Goal: Task Accomplishment & Management: Manage account settings

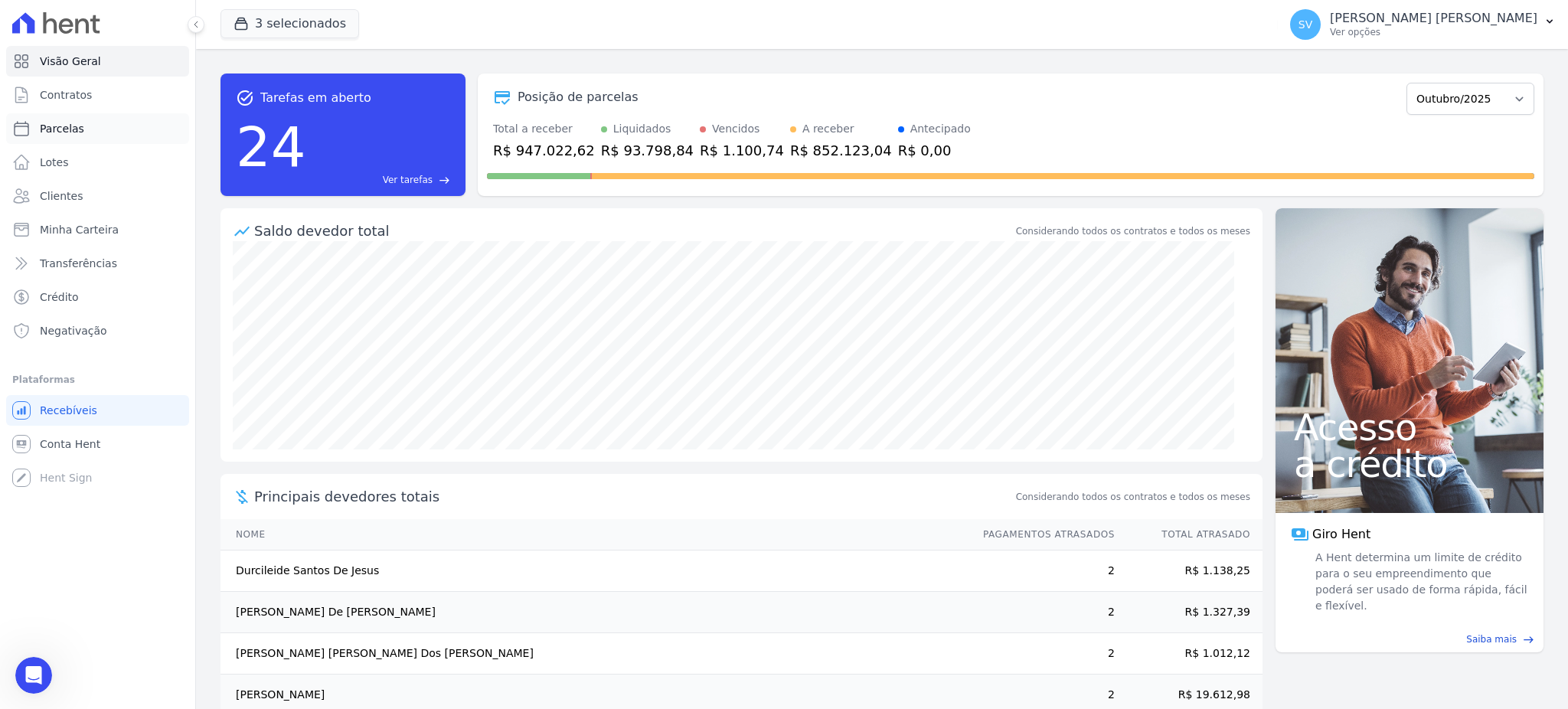
click at [59, 133] on span "Parcelas" at bounding box center [62, 128] width 44 height 15
select select
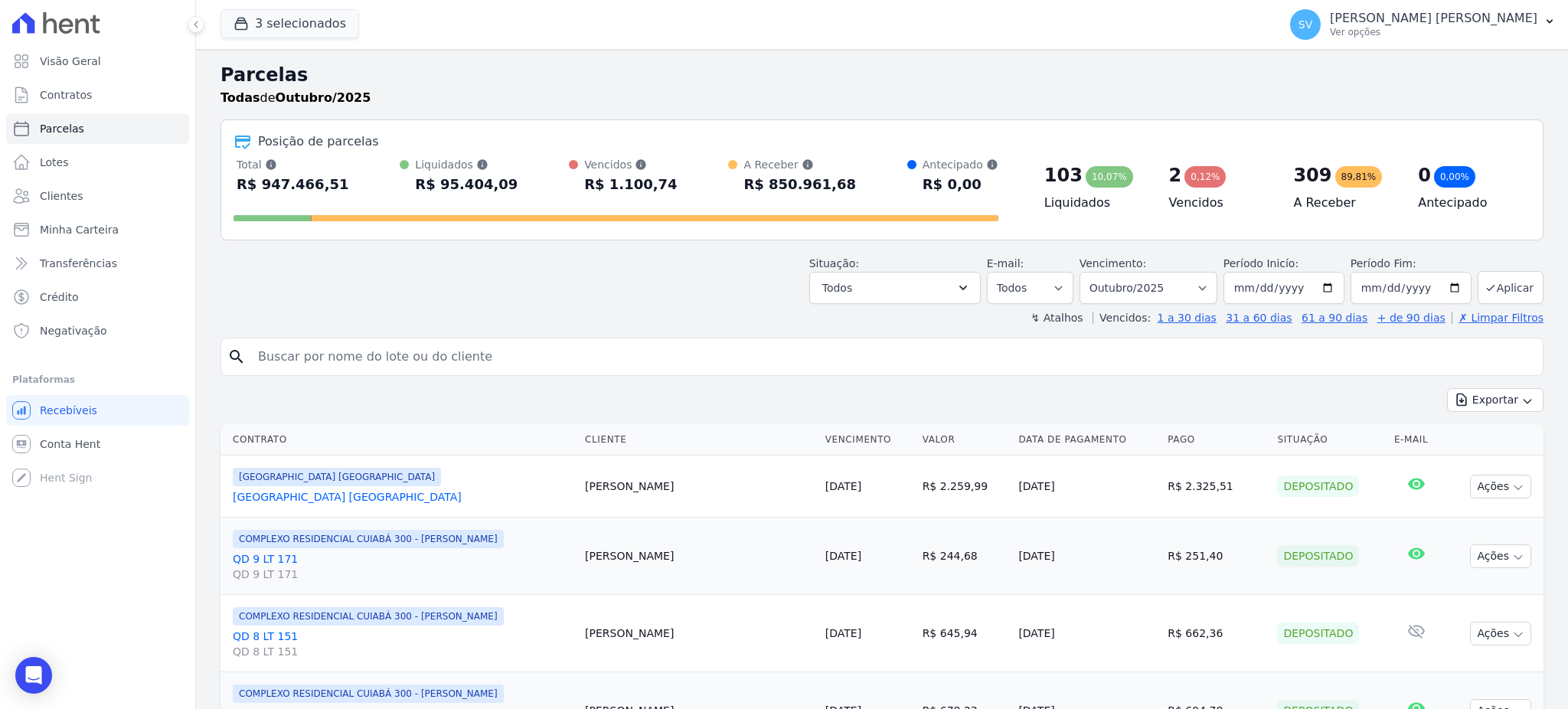
click at [553, 372] on input "search" at bounding box center [893, 356] width 1287 height 31
click at [549, 364] on input "search" at bounding box center [893, 356] width 1287 height 31
paste input "[PERSON_NAME] [PERSON_NAME]"
type input "[PERSON_NAME] [PERSON_NAME]"
select select
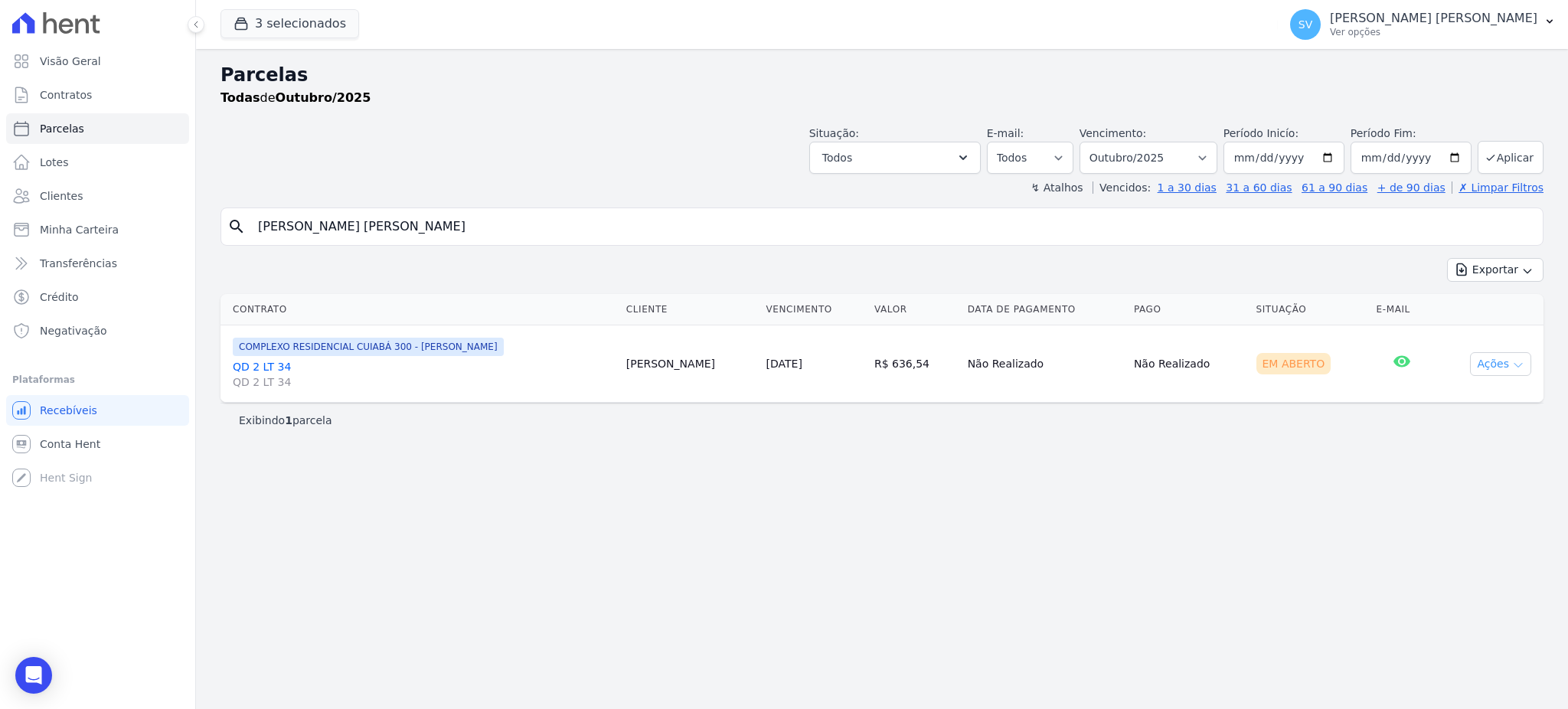
click at [1498, 359] on button "Ações" at bounding box center [1500, 364] width 61 height 24
click at [1456, 392] on link "Ver boleto" at bounding box center [1494, 399] width 147 height 28
click at [32, 669] on icon "Open Intercom Messenger" at bounding box center [33, 674] width 17 height 20
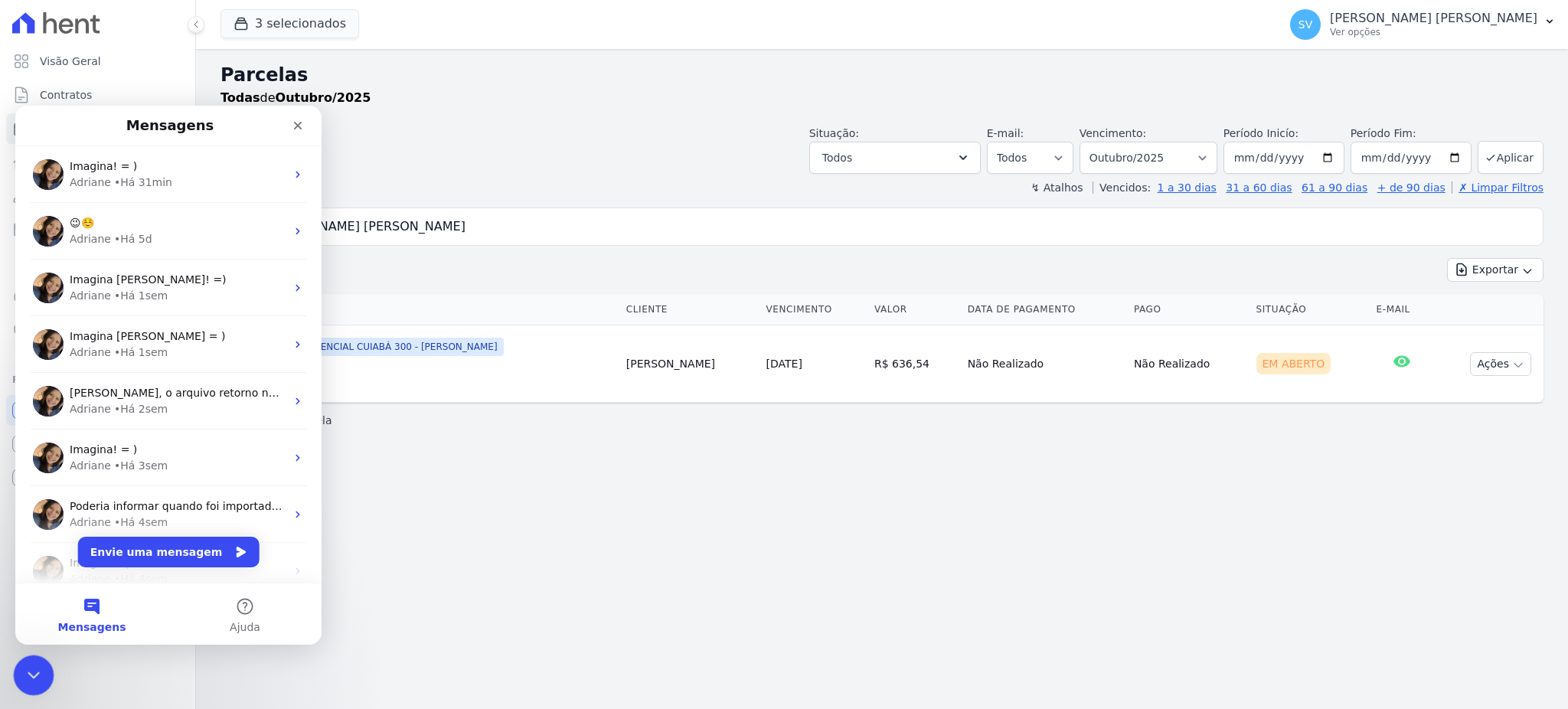
click at [28, 678] on icon "Encerramento do Messenger da Intercom" at bounding box center [31, 673] width 18 height 18
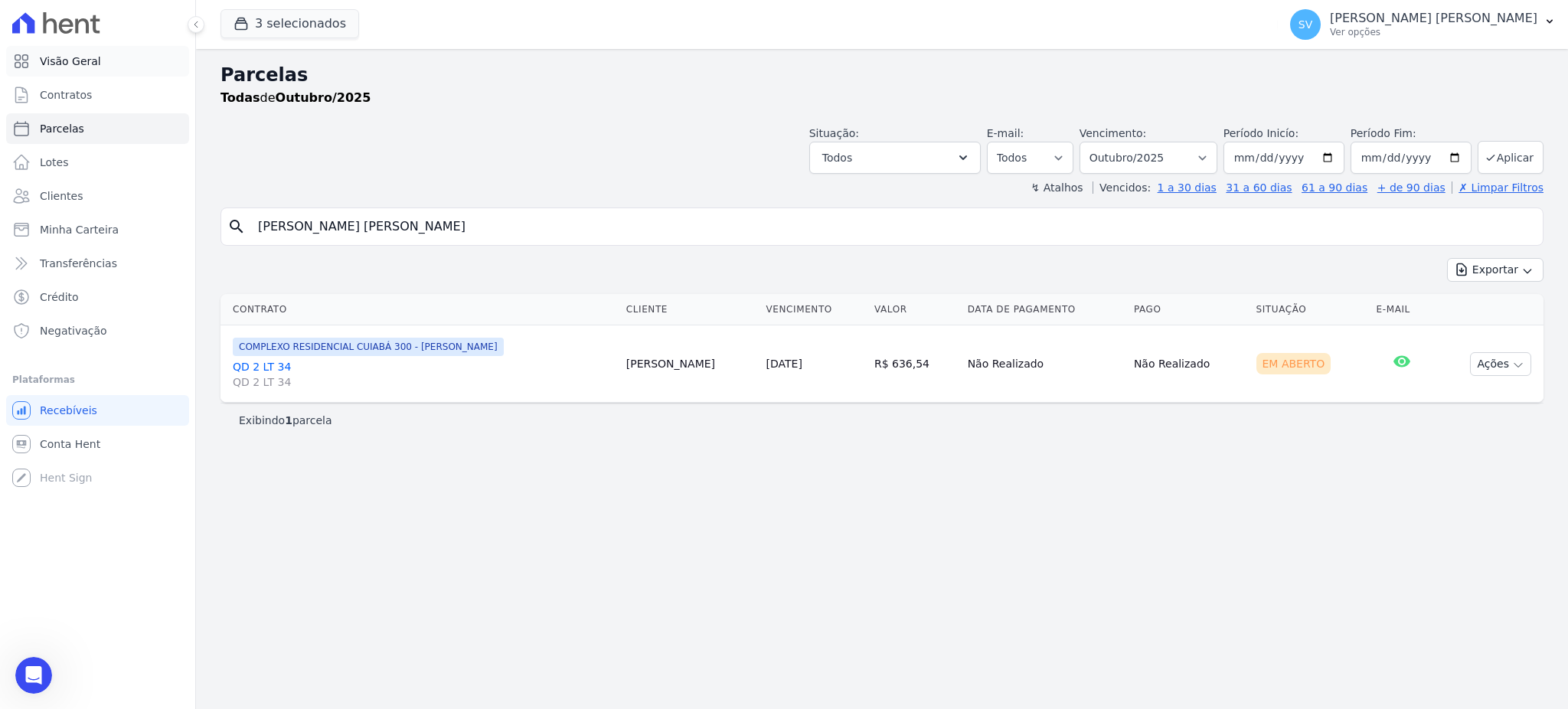
click at [83, 65] on span "Visão Geral" at bounding box center [71, 61] width 61 height 15
